Goal: Transaction & Acquisition: Obtain resource

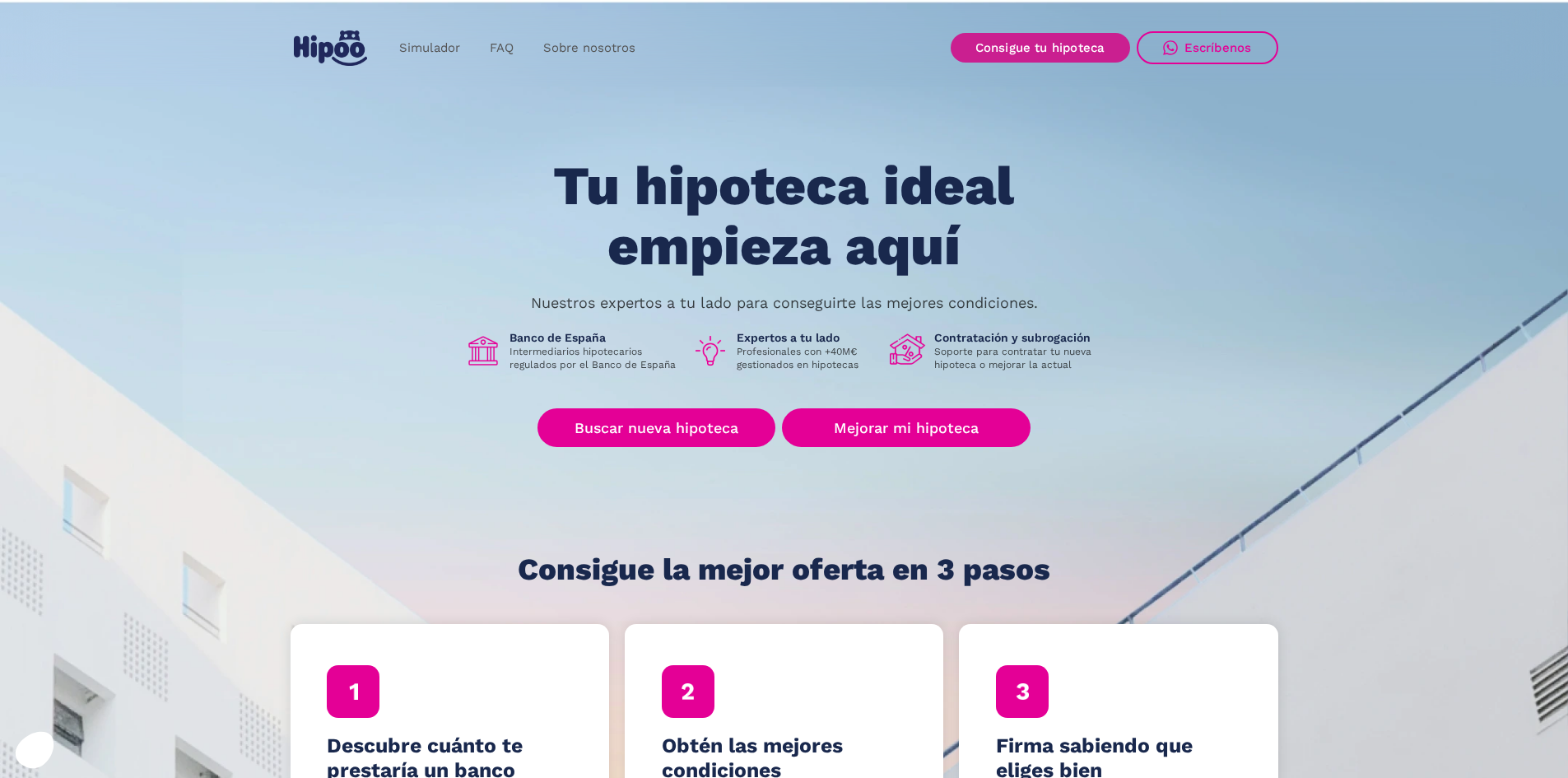
click at [1050, 37] on link "Consigue tu hipoteca" at bounding box center [1040, 48] width 179 height 30
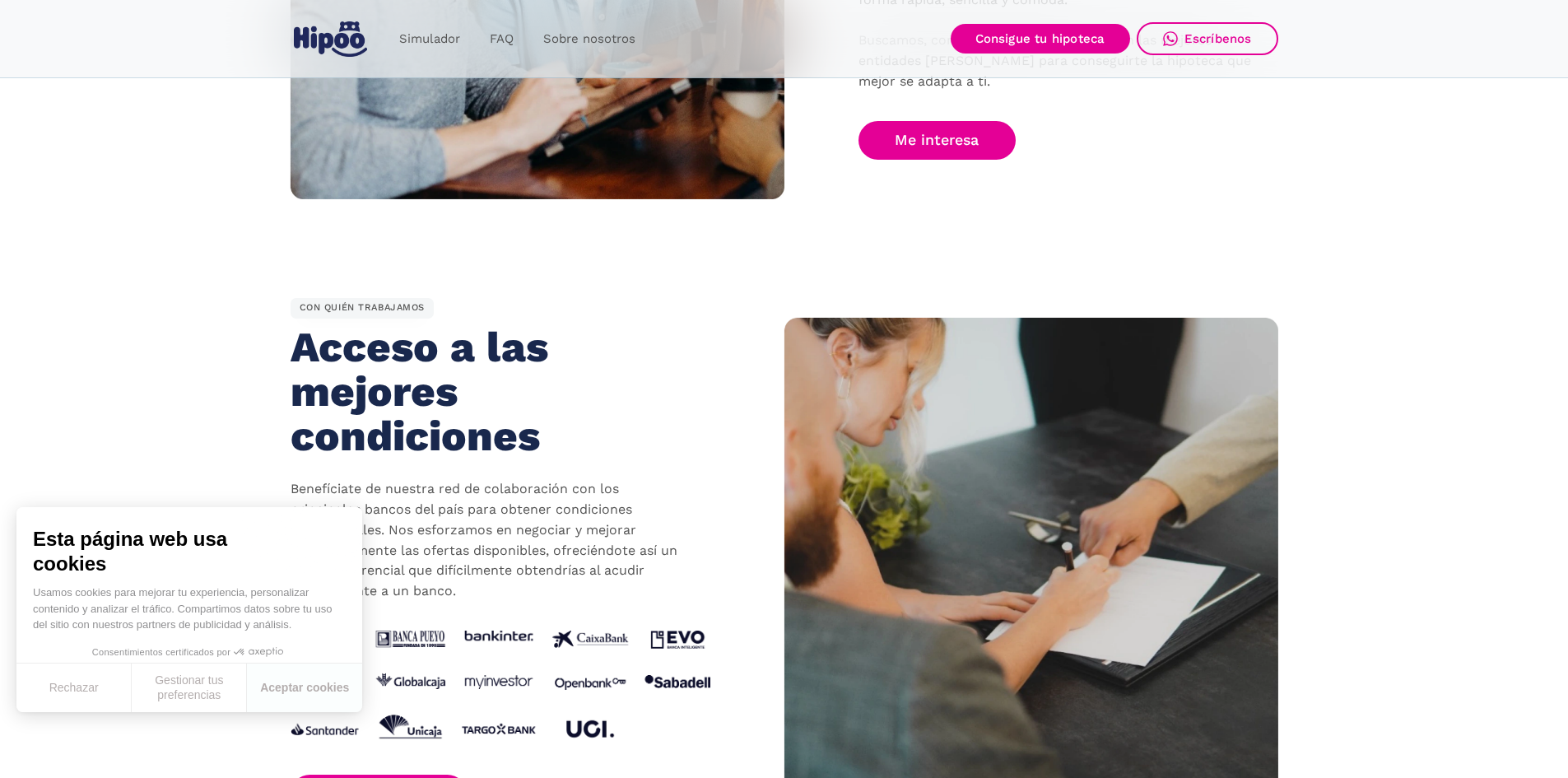
scroll to position [1399, 0]
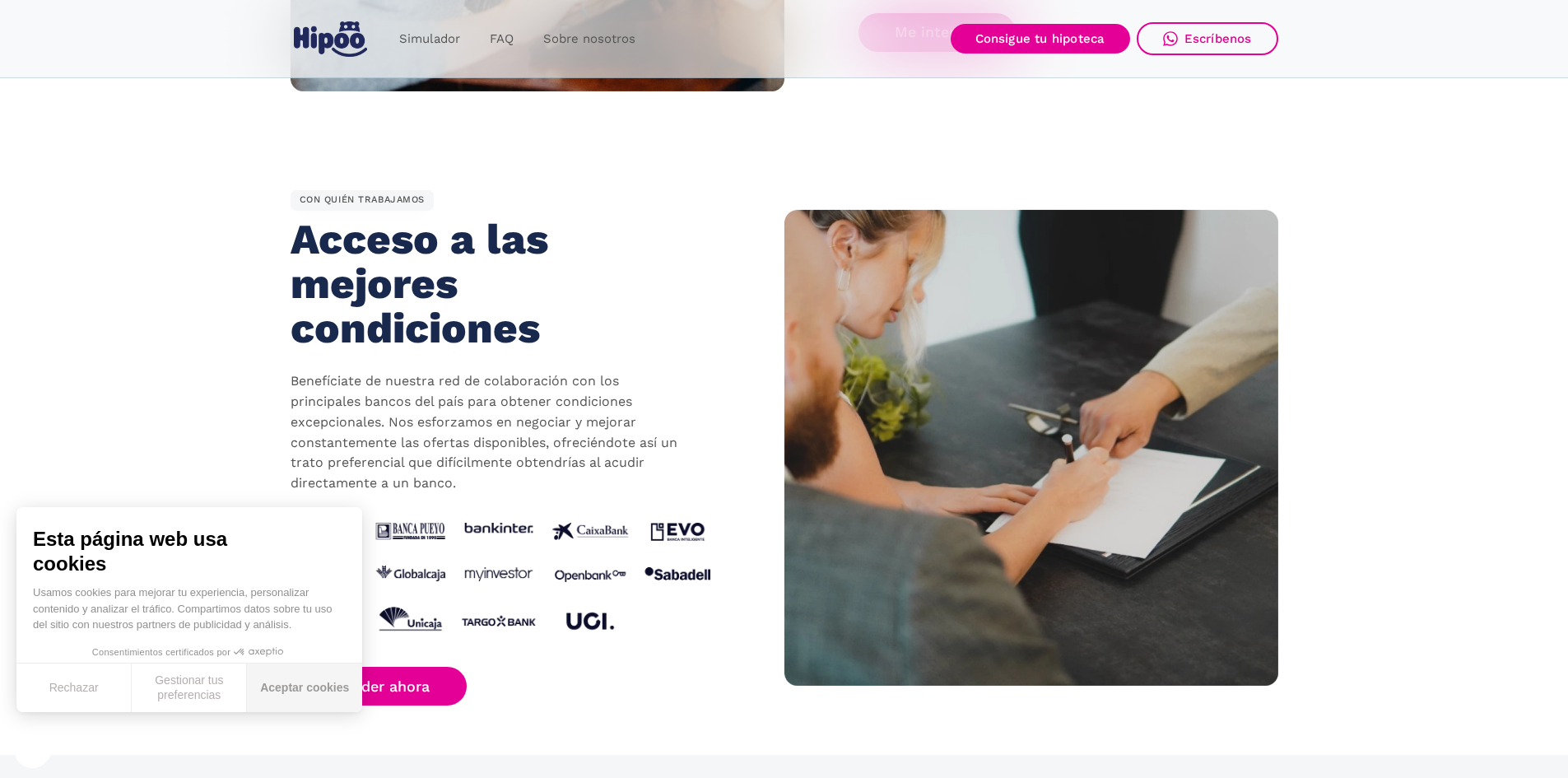
click at [277, 682] on button "Aceptar cookies" at bounding box center [304, 688] width 115 height 49
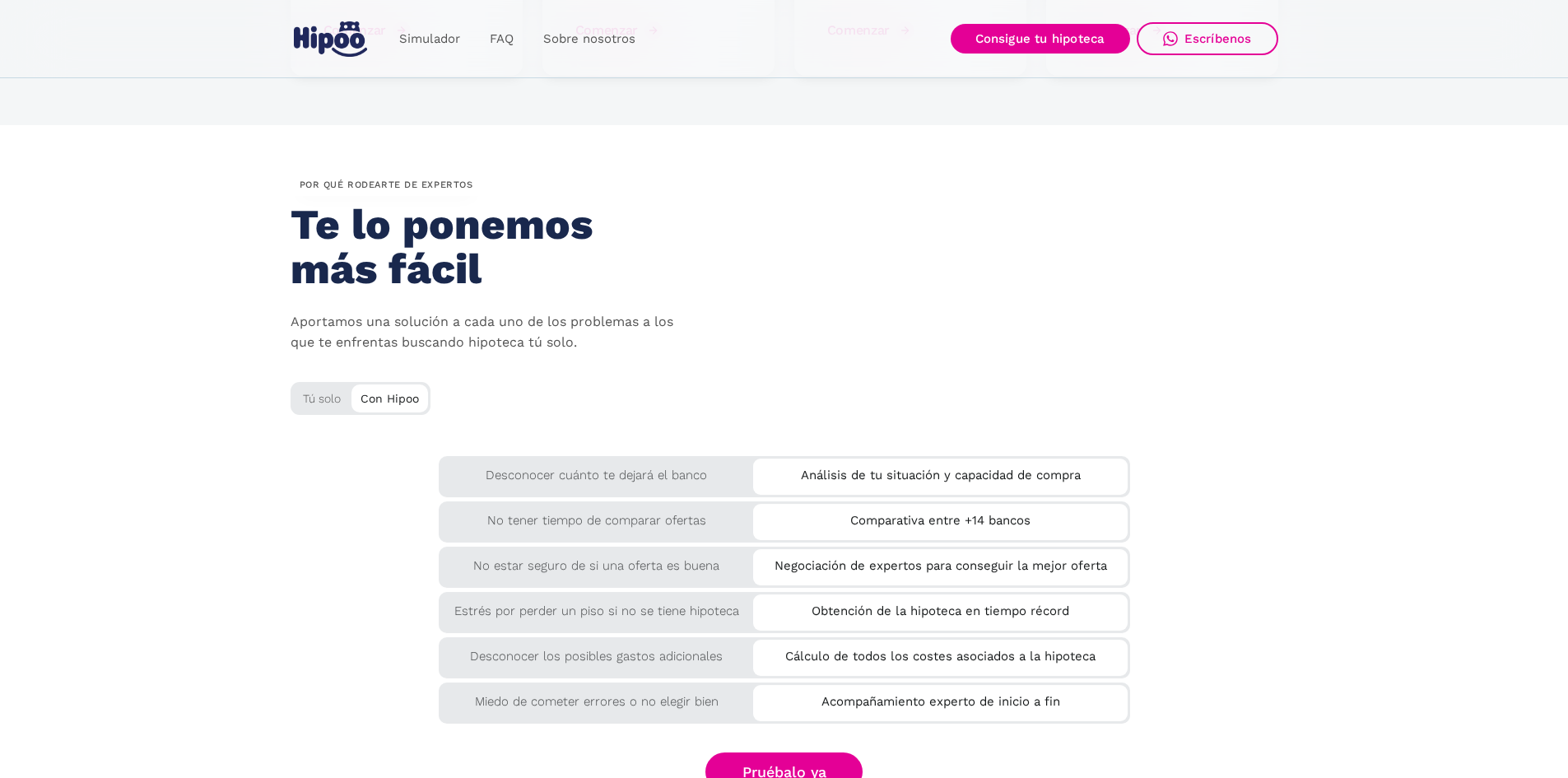
scroll to position [2798, 0]
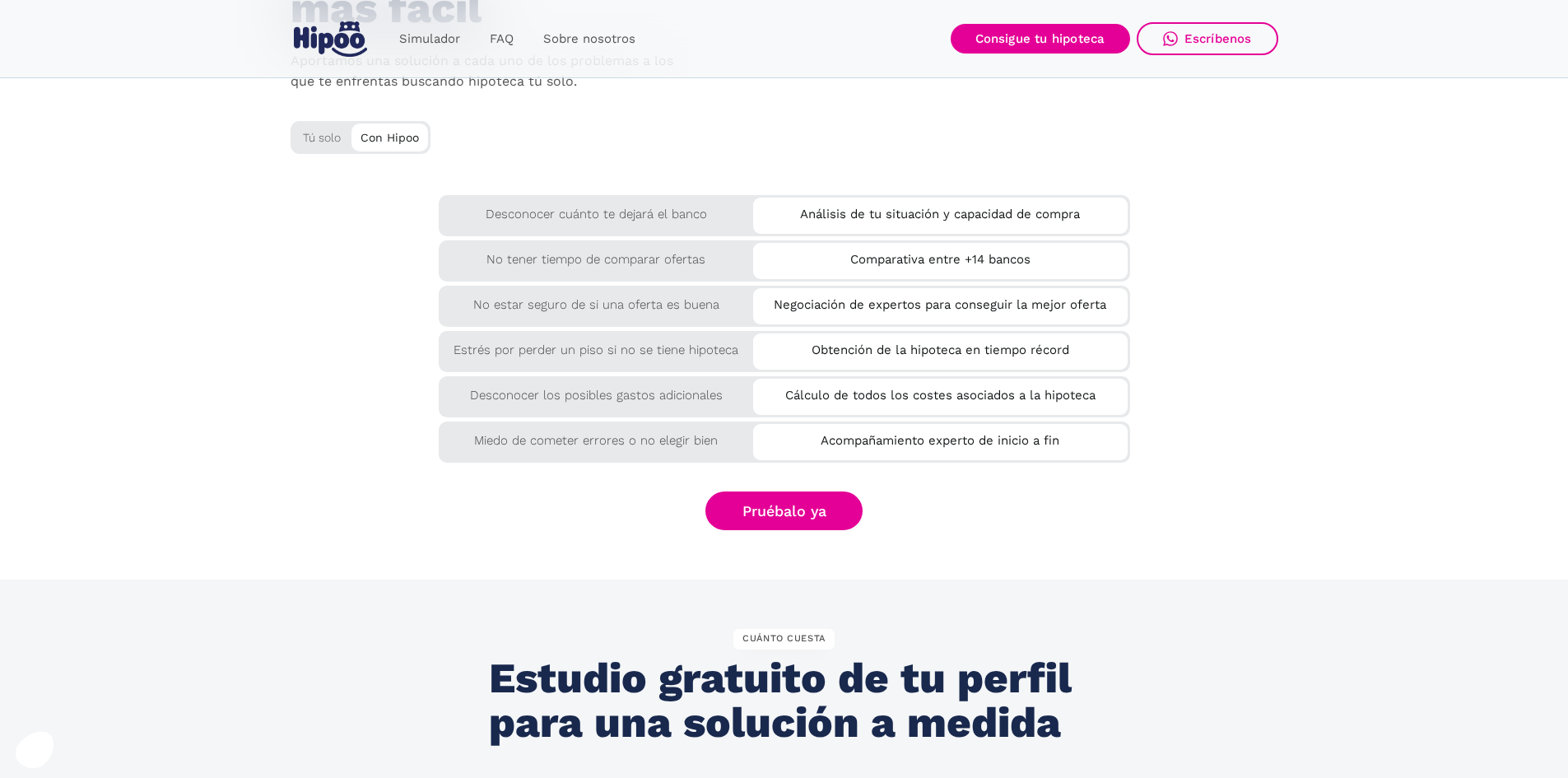
click at [632, 381] on div "Desconocer los posibles gastos adicionales" at bounding box center [596, 391] width 315 height 30
click at [638, 345] on div "Estrés por perder un piso si no se tiene hipoteca" at bounding box center [596, 346] width 315 height 30
drag, startPoint x: 805, startPoint y: 212, endPoint x: 1064, endPoint y: 239, distance: 260.4
click at [1064, 239] on div "Desconocer cuánto te dejará el banco Análisis de tu situación y capacidad de co…" at bounding box center [784, 326] width 988 height 263
click at [1075, 310] on div "Negociación de expertos para conseguir la mejor oferta" at bounding box center [940, 301] width 374 height 27
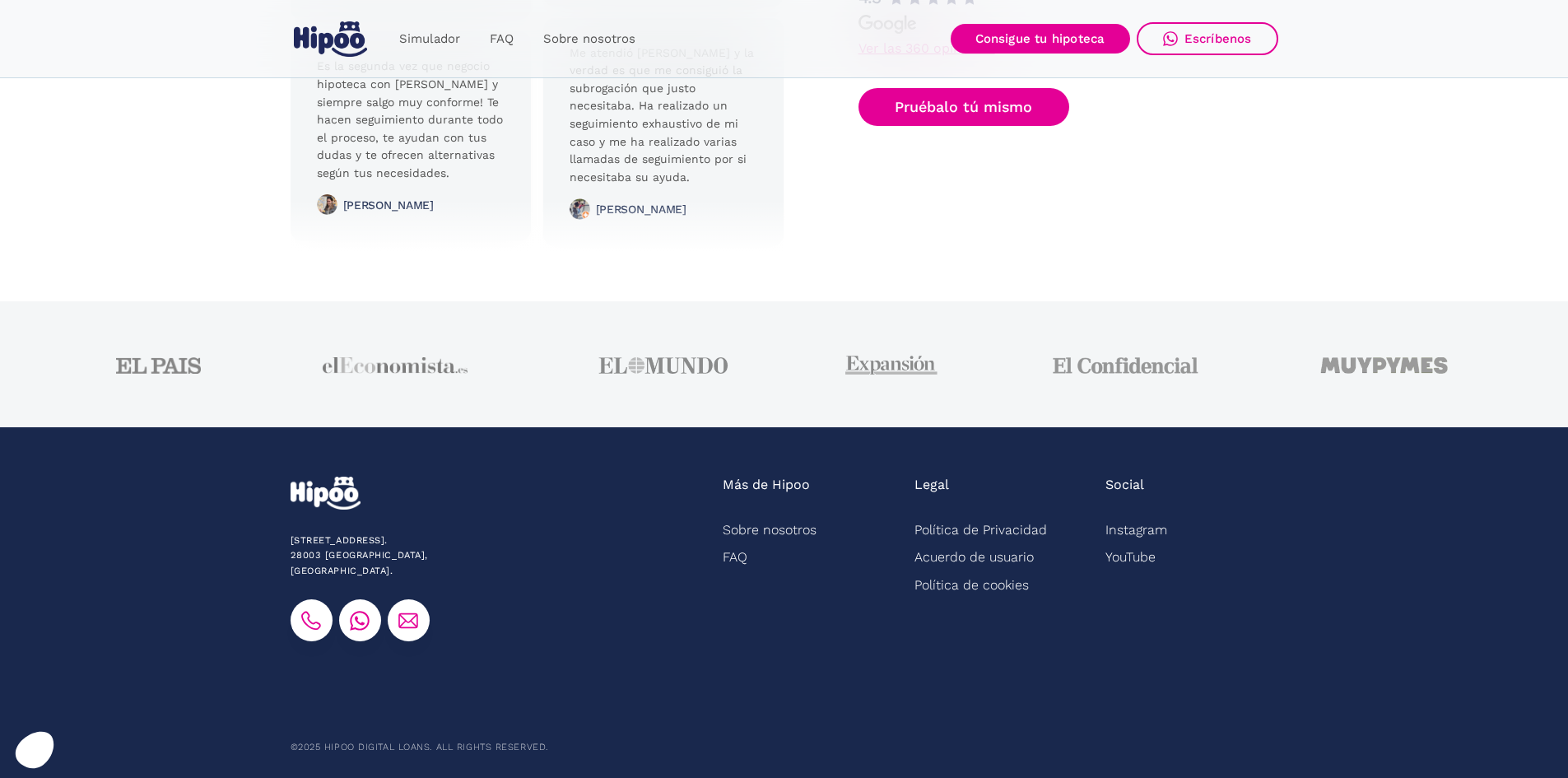
scroll to position [4079, 0]
